Goal: Information Seeking & Learning: Learn about a topic

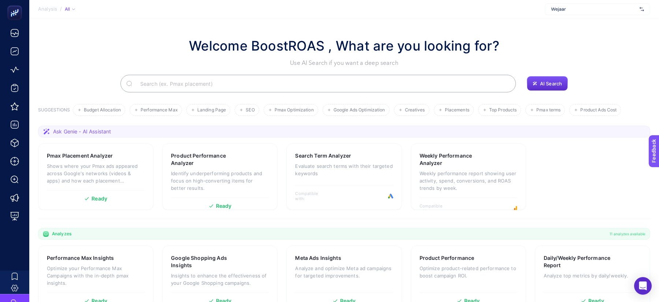
click at [580, 9] on span "Wejaar" at bounding box center [594, 9] width 86 height 6
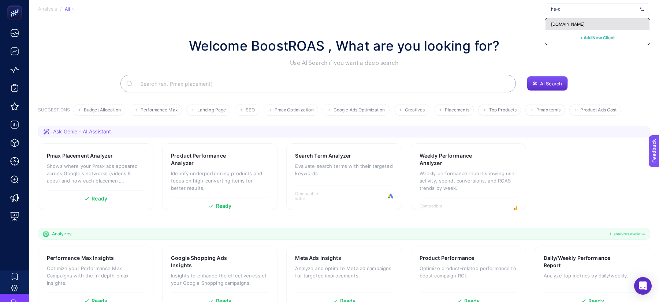
type input "he-q"
click at [569, 21] on span "[DOMAIN_NAME]" at bounding box center [568, 24] width 34 height 6
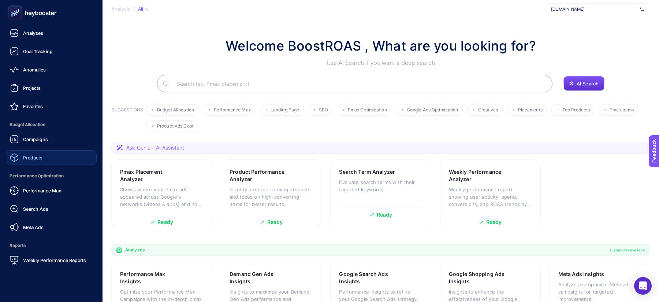
click at [33, 154] on div "Products" at bounding box center [26, 157] width 33 height 9
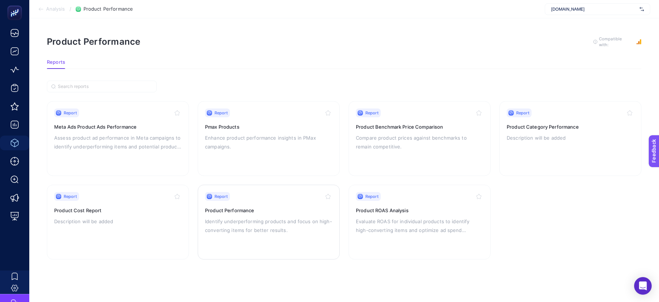
click at [293, 215] on div "Report Product Performance Identify underperforming products and focus on high-…" at bounding box center [268, 222] width 127 height 60
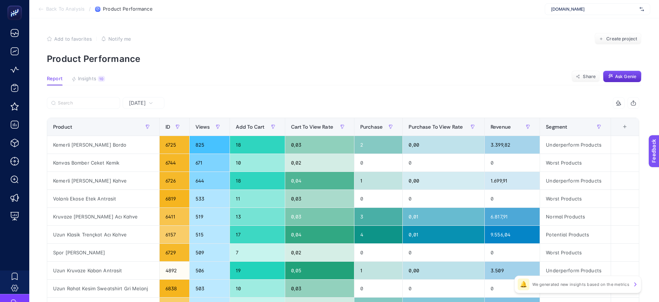
click at [622, 131] on th "9 items selected +" at bounding box center [625, 127] width 28 height 18
click at [625, 130] on div "+" at bounding box center [625, 127] width 14 height 6
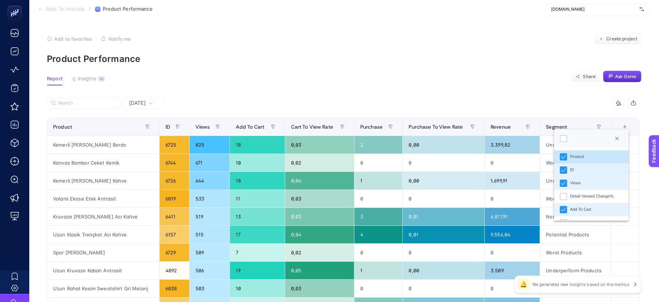
scroll to position [5, 36]
click at [564, 167] on icon "ID" at bounding box center [563, 169] width 5 height 5
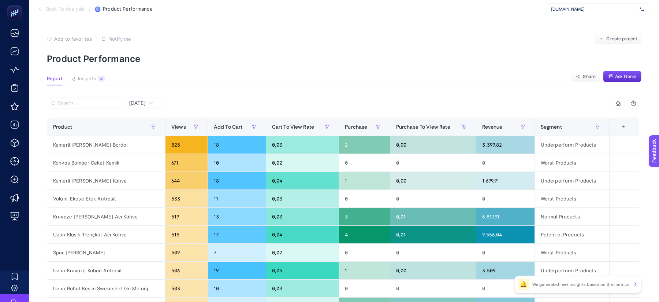
click at [618, 130] on th "8 items selected +" at bounding box center [625, 127] width 30 height 18
click at [627, 130] on th "8 items selected +" at bounding box center [625, 127] width 30 height 18
click at [627, 126] on div "+" at bounding box center [623, 127] width 14 height 6
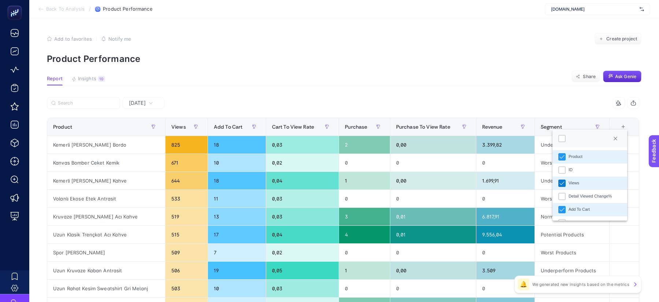
click at [564, 180] on icon "Views" at bounding box center [561, 182] width 5 height 5
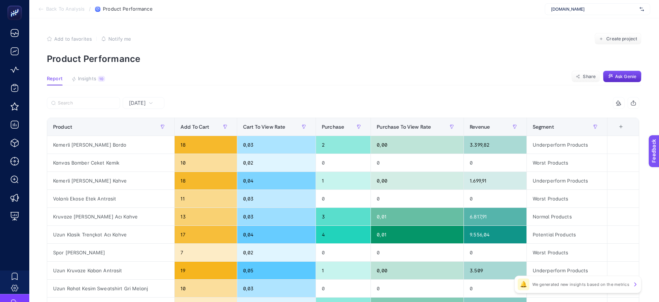
click at [618, 125] on div "+" at bounding box center [621, 127] width 14 height 6
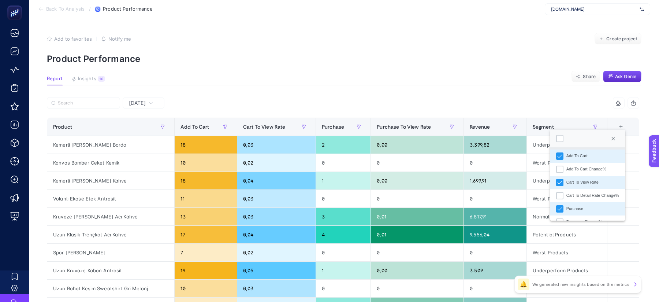
scroll to position [54, 0]
click at [561, 180] on icon "Cart To View Rate" at bounding box center [559, 181] width 5 height 5
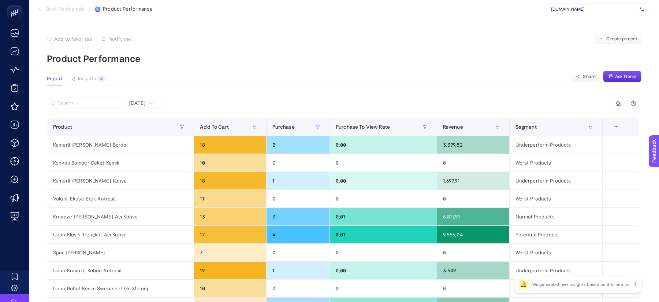
click at [617, 126] on div "+" at bounding box center [616, 127] width 14 height 6
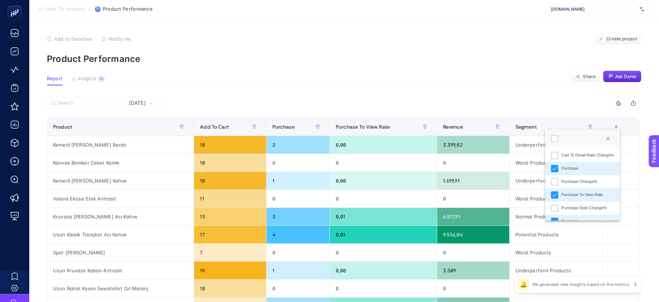
scroll to position [93, 0]
click at [556, 196] on icon "Purchase To View Rate" at bounding box center [554, 195] width 5 height 5
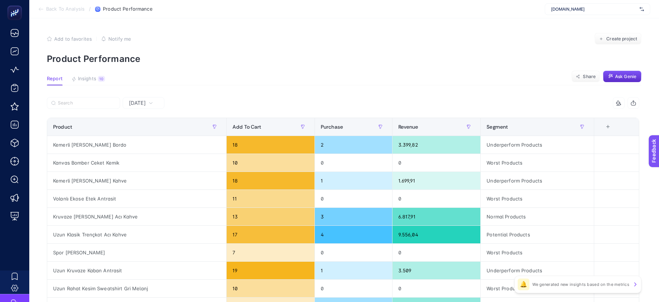
click at [432, 75] on article "Add to favorites false Notify me Create project Product Performance Report Insi…" at bounding box center [344, 304] width 630 height 572
click at [155, 111] on div at bounding box center [195, 105] width 296 height 16
click at [155, 101] on div "[DATE]" at bounding box center [141, 102] width 30 height 5
click at [150, 128] on li "Last 7 Days" at bounding box center [143, 131] width 37 height 13
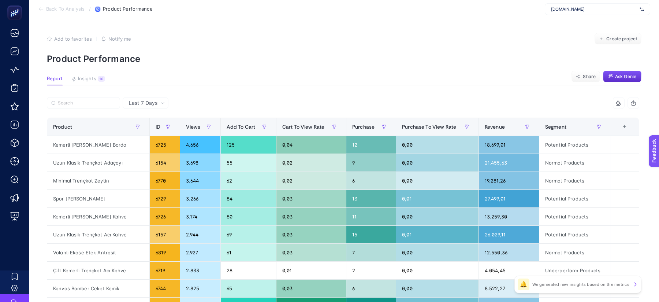
click at [618, 133] on th "9 items selected +" at bounding box center [625, 127] width 28 height 18
click at [626, 127] on div "+" at bounding box center [625, 127] width 14 height 6
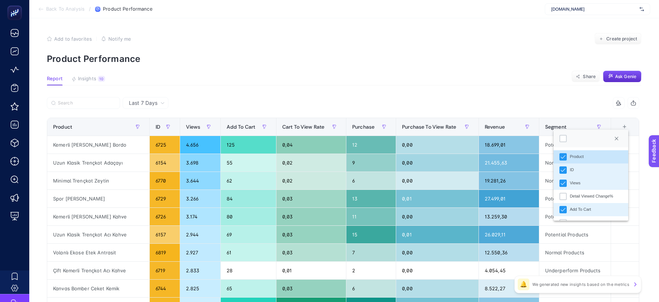
click at [569, 166] on li "ID" at bounding box center [591, 169] width 75 height 13
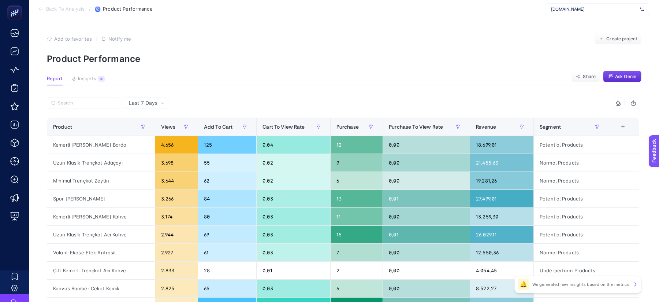
click at [621, 127] on div "+" at bounding box center [623, 127] width 14 height 6
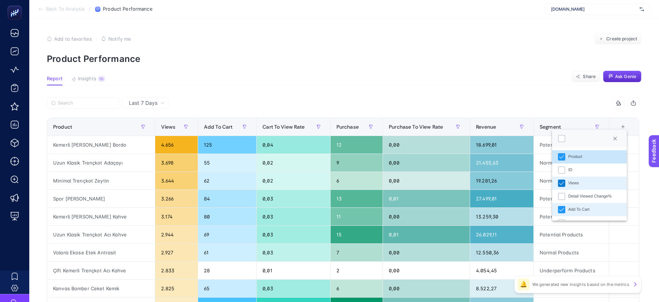
click at [559, 183] on div "Views" at bounding box center [561, 182] width 7 height 7
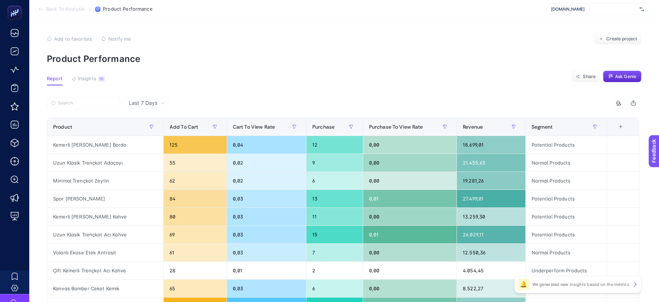
click at [622, 134] on th "7 items selected +" at bounding box center [623, 127] width 32 height 18
click at [622, 130] on div "+" at bounding box center [621, 127] width 14 height 6
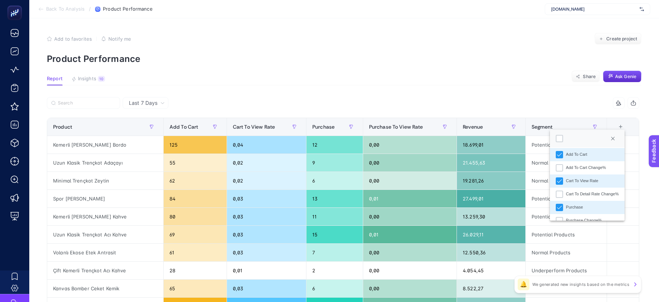
scroll to position [55, 0]
click at [591, 178] on div "Cart To View Rate" at bounding box center [582, 180] width 32 height 6
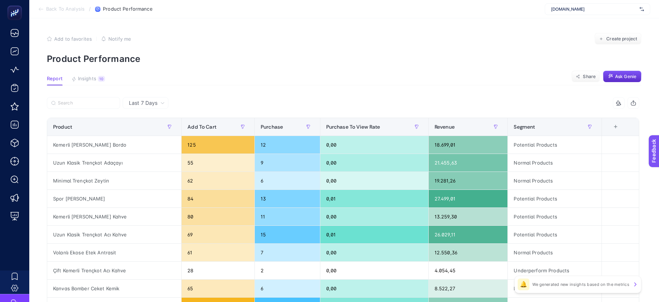
click at [618, 125] on div "+" at bounding box center [616, 127] width 14 height 6
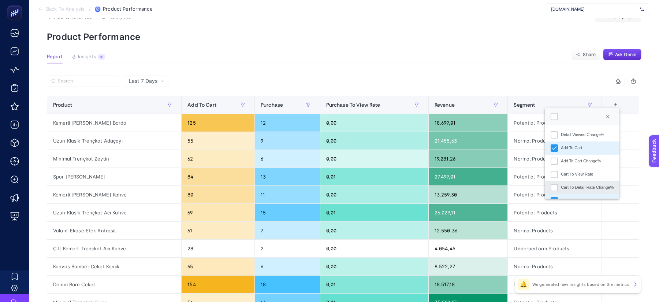
scroll to position [72, 0]
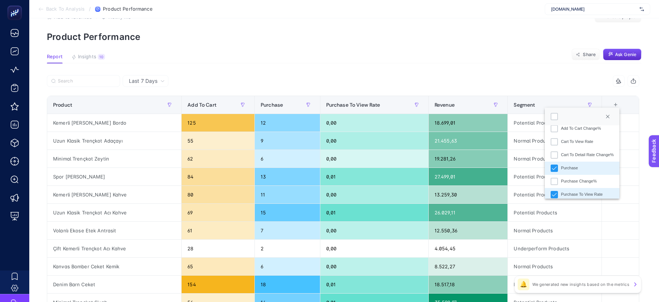
click at [567, 191] on div "Purchase To View Rate" at bounding box center [582, 194] width 42 height 6
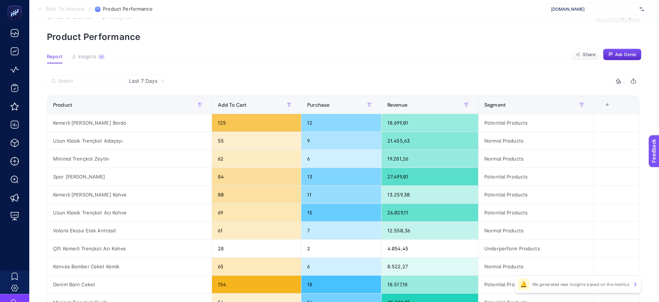
click at [462, 50] on article "Add to favorites false Notify me Create project Product Performance Report Insi…" at bounding box center [344, 282] width 630 height 572
click at [340, 100] on div "Purchase" at bounding box center [341, 105] width 68 height 12
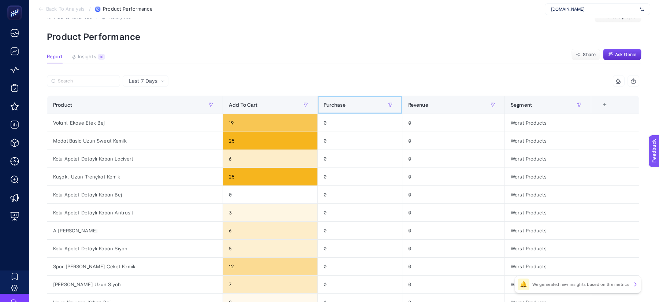
click at [340, 100] on div "Purchase" at bounding box center [360, 105] width 72 height 12
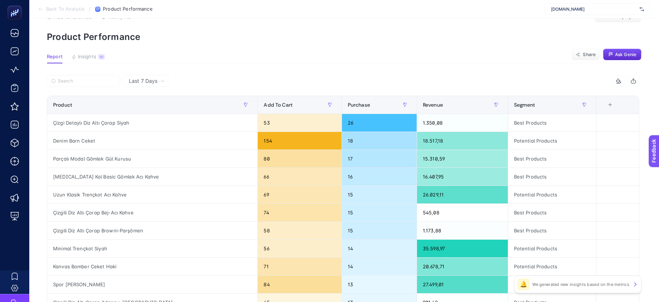
click at [365, 82] on div "7 items selected" at bounding box center [491, 81] width 296 height 12
click at [423, 108] on div "Revenue" at bounding box center [462, 105] width 79 height 12
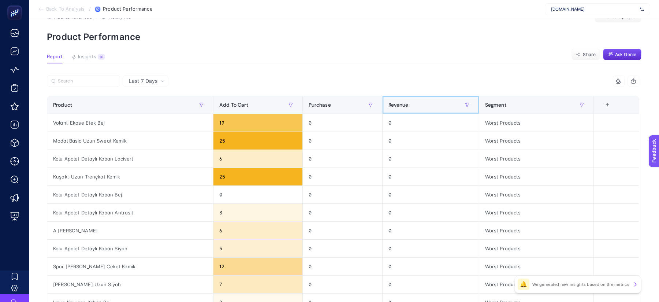
click at [415, 108] on div "Revenue" at bounding box center [430, 105] width 85 height 12
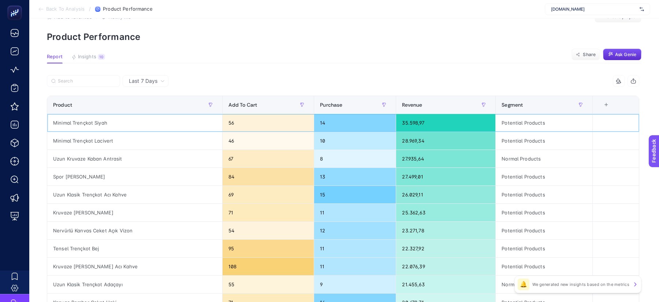
click at [160, 124] on div "Minimal Trençkot Siyah" at bounding box center [134, 123] width 175 height 18
copy tr "Minimal Trençkot Siyah"
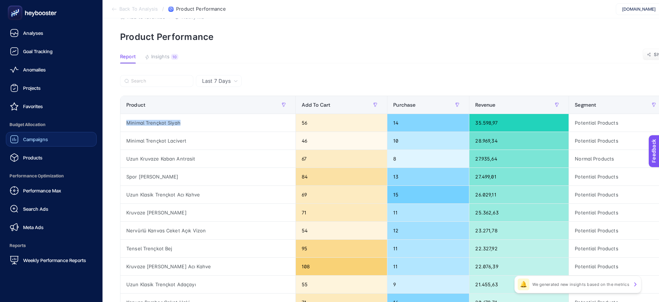
click at [34, 143] on div "Campaigns" at bounding box center [29, 139] width 38 height 9
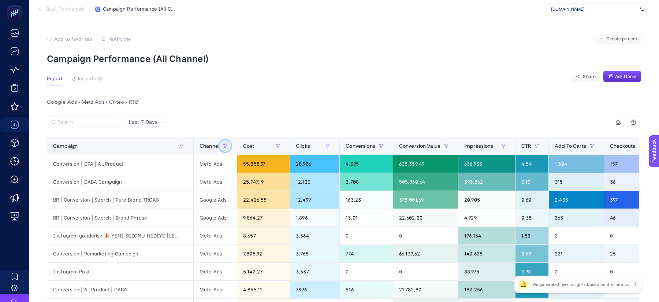
click at [222, 141] on button "button" at bounding box center [225, 146] width 12 height 12
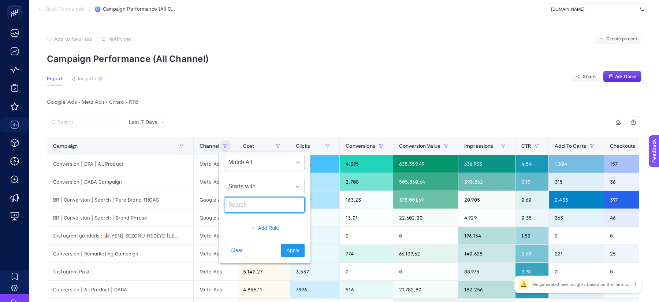
click at [240, 202] on input "text" at bounding box center [265, 204] width 80 height 15
type input "google"
click at [286, 247] on span "Apply" at bounding box center [292, 250] width 13 height 8
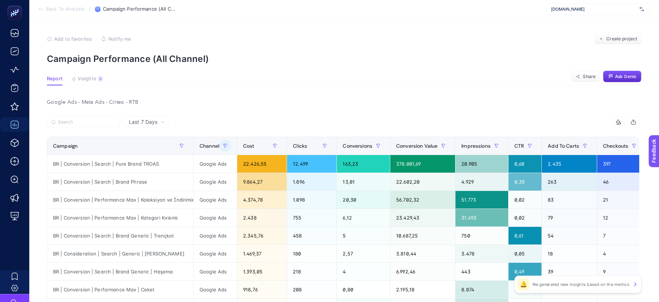
click at [401, 87] on article "Add to favorites false Notify me Create project Campaign Performance (All Chann…" at bounding box center [344, 251] width 630 height 466
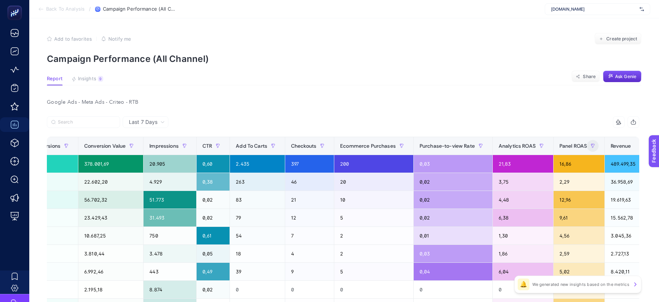
scroll to position [0, 397]
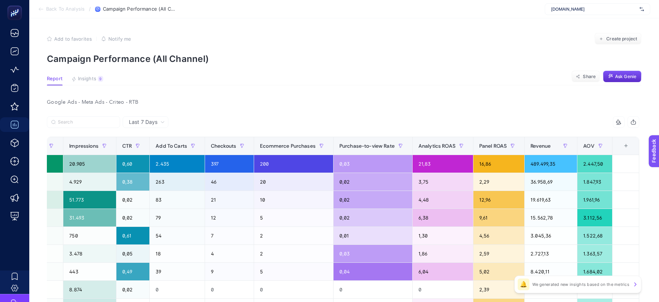
click at [621, 145] on div "+" at bounding box center [626, 146] width 14 height 6
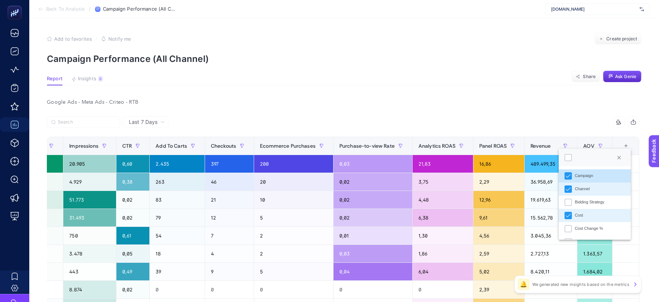
scroll to position [5, 36]
click at [567, 187] on icon "Channel" at bounding box center [568, 188] width 5 height 5
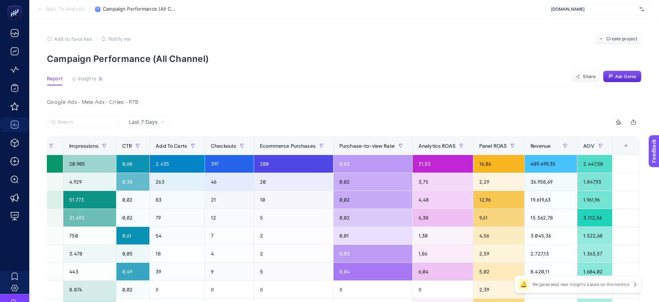
scroll to position [0, 354]
click at [626, 143] on div "+" at bounding box center [626, 146] width 14 height 6
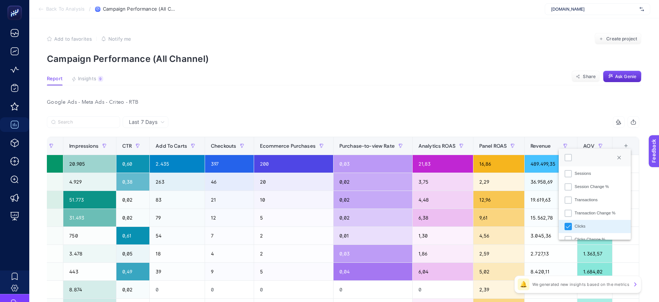
scroll to position [73, 0]
click at [568, 222] on icon "Clicks" at bounding box center [568, 221] width 5 height 5
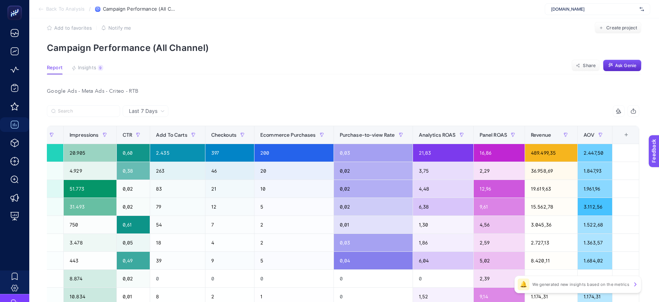
scroll to position [15, 0]
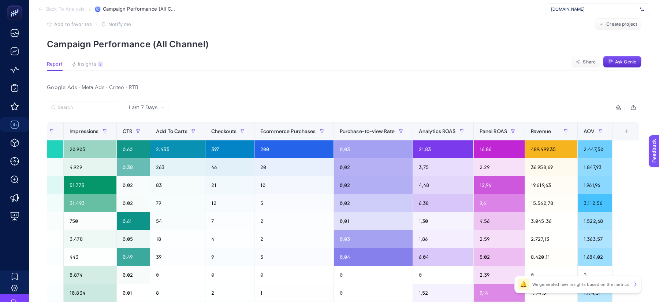
click at [632, 131] on div "+" at bounding box center [626, 131] width 14 height 6
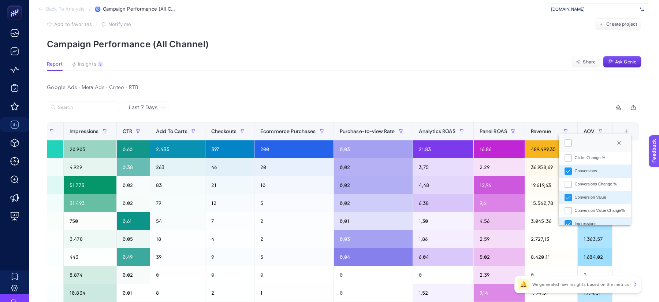
scroll to position [142, 0]
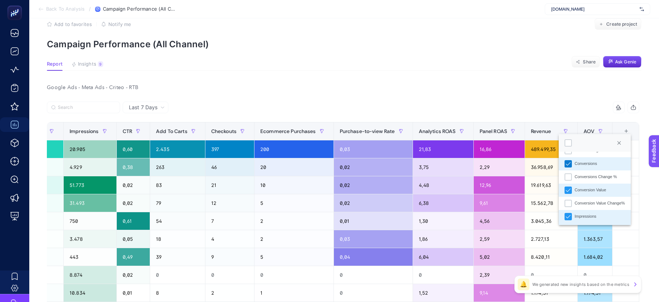
click at [567, 165] on icon "Conversions" at bounding box center [568, 163] width 5 height 5
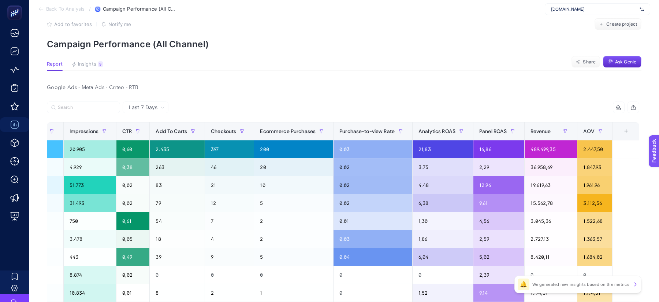
scroll to position [0, 249]
click at [625, 133] on div "+" at bounding box center [626, 131] width 14 height 6
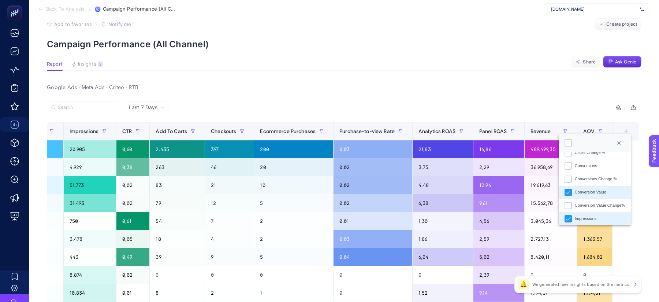
scroll to position [145, 0]
click at [589, 188] on div "Conversion Value" at bounding box center [590, 187] width 31 height 6
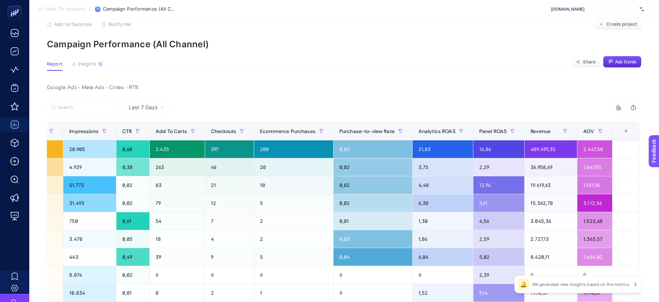
scroll to position [0, 184]
click at [629, 130] on div "+" at bounding box center [626, 131] width 14 height 6
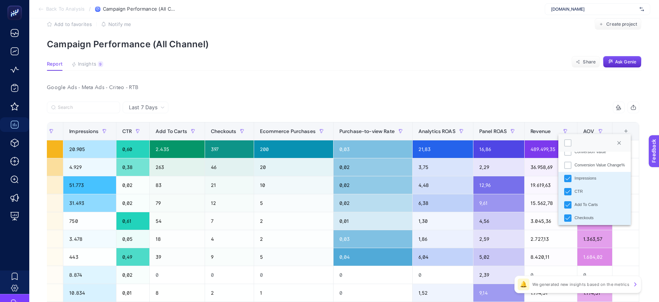
scroll to position [180, 0]
click at [571, 217] on div "Checkouts" at bounding box center [567, 218] width 7 height 7
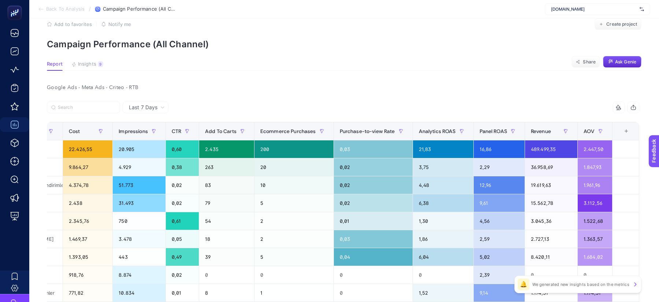
click at [630, 127] on th "11 items selected +" at bounding box center [625, 131] width 27 height 18
click at [629, 130] on div "+" at bounding box center [626, 131] width 14 height 6
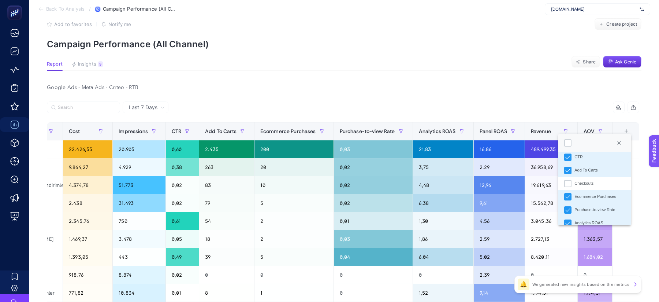
scroll to position [233, 0]
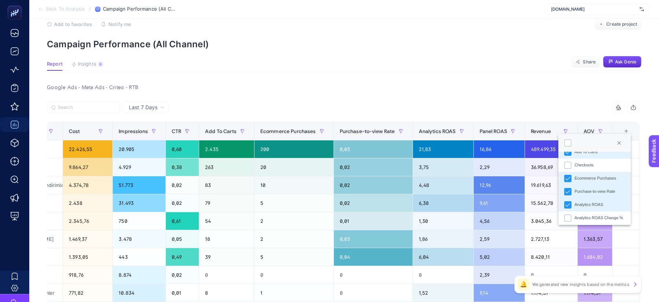
click at [584, 190] on div "Purchase-to-view Rate" at bounding box center [594, 191] width 41 height 6
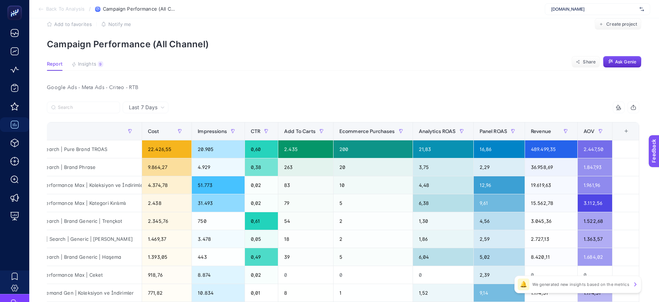
scroll to position [0, 57]
click at [629, 134] on th "10 items selected +" at bounding box center [625, 131] width 27 height 18
click at [626, 133] on div "+" at bounding box center [626, 131] width 14 height 6
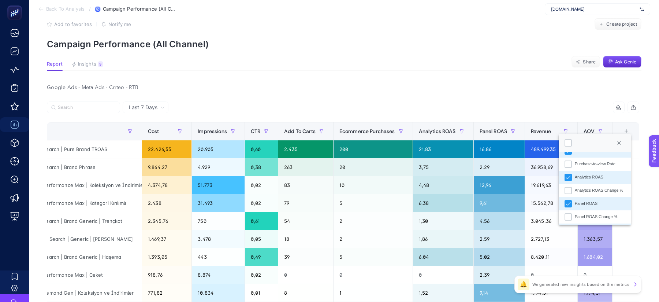
scroll to position [267, 0]
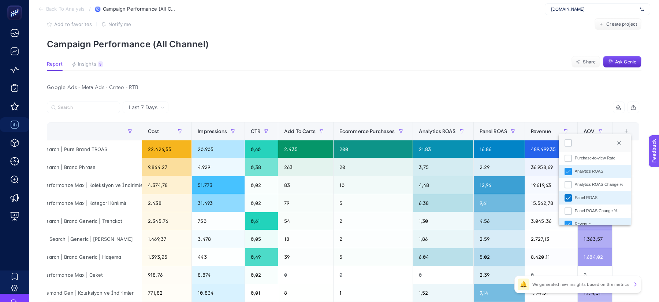
click at [570, 195] on icon "Panel ROAS" at bounding box center [568, 197] width 5 height 5
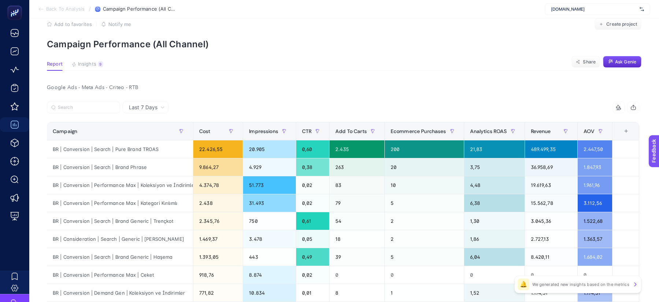
click at [532, 87] on div "Google Ads - Meta Ads - Criteo - RTB" at bounding box center [343, 87] width 604 height 10
click at [444, 137] on div "Ecommerce Purchases" at bounding box center [424, 131] width 67 height 12
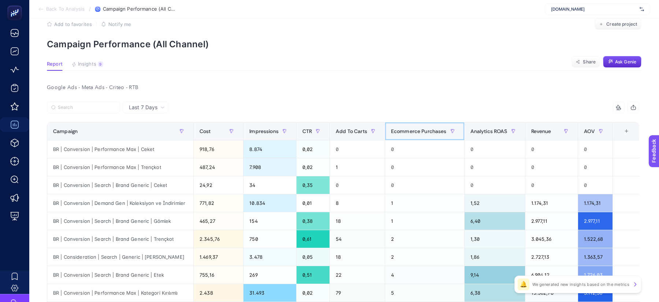
click at [444, 137] on div "Ecommerce Purchases" at bounding box center [424, 131] width 67 height 12
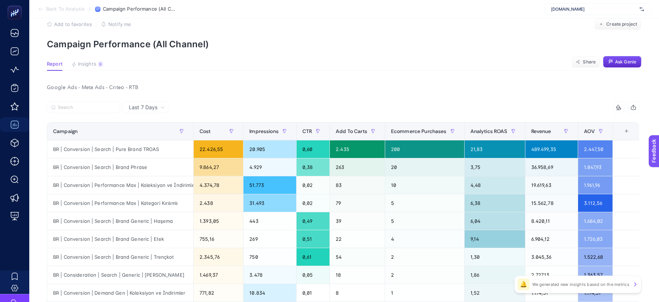
click at [447, 107] on div "14 items selected" at bounding box center [491, 107] width 296 height 12
drag, startPoint x: 191, startPoint y: 127, endPoint x: 256, endPoint y: 126, distance: 64.8
click at [256, 126] on div "14 items selected Campaign Cost Impressions CTR Add To Carts Ecommerce Purchase…" at bounding box center [343, 255] width 592 height 309
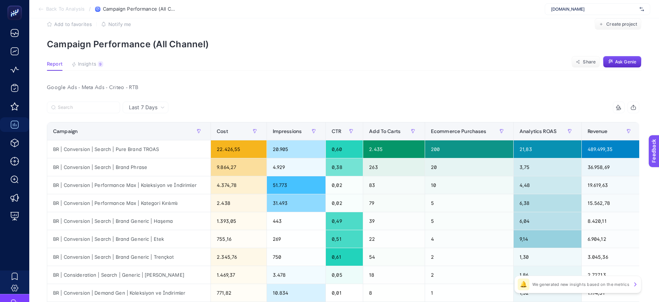
click at [267, 96] on div "Google Ads - Meta Ads - Criteo - RTB Last 7 Days 14 items selected Campaign Cos…" at bounding box center [343, 268] width 604 height 372
click at [399, 90] on div "Google Ads - Meta Ads - Criteo - RTB" at bounding box center [343, 87] width 604 height 10
